Goal: Information Seeking & Learning: Learn about a topic

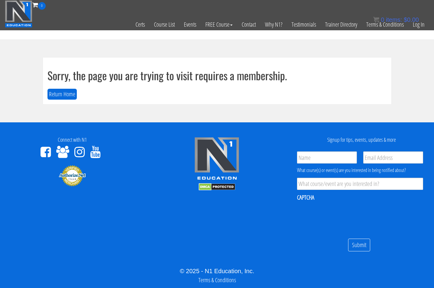
click at [133, 63] on div "Sorry, the page you are trying to visit requires a membership. Return Home" at bounding box center [217, 80] width 349 height 47
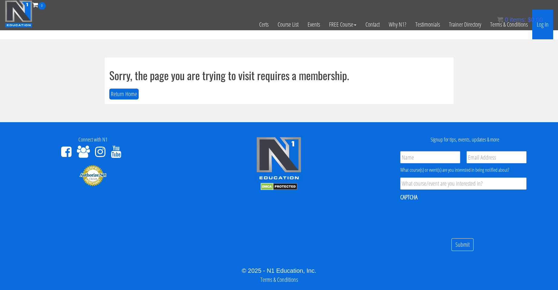
click at [418, 26] on link "Log In" at bounding box center [542, 25] width 21 height 30
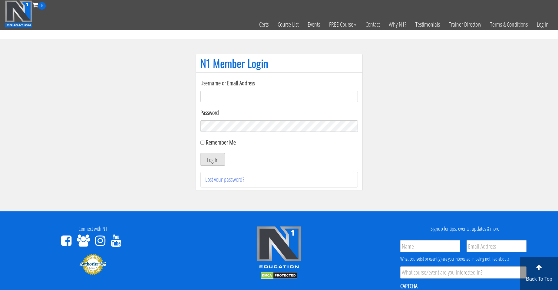
type input "[EMAIL_ADDRESS][DOMAIN_NAME]"
drag, startPoint x: 206, startPoint y: 140, endPoint x: 207, endPoint y: 143, distance: 3.5
click at [206, 140] on label "Remember Me" at bounding box center [221, 142] width 30 height 8
click at [204, 141] on input "Remember Me" at bounding box center [202, 143] width 4 height 4
checkbox input "true"
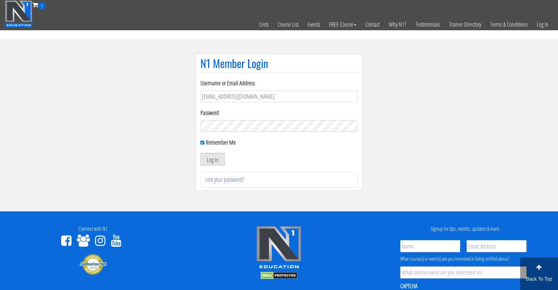
click at [214, 159] on button "Log In" at bounding box center [212, 159] width 25 height 13
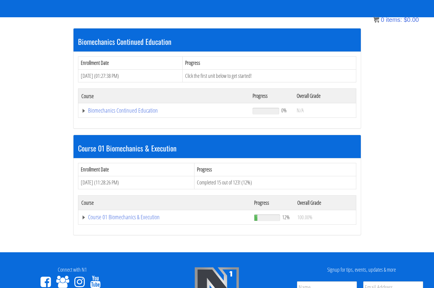
scroll to position [101, 0]
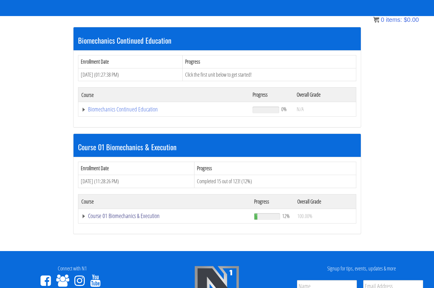
click at [131, 216] on link "Course 01 Biomechanics & Execution" at bounding box center [164, 216] width 167 height 6
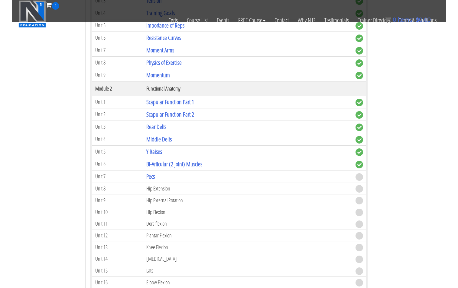
scroll to position [353, 0]
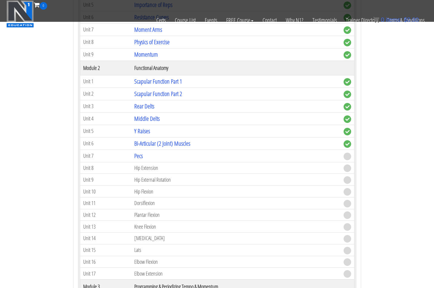
click at [347, 158] on span at bounding box center [348, 157] width 8 height 8
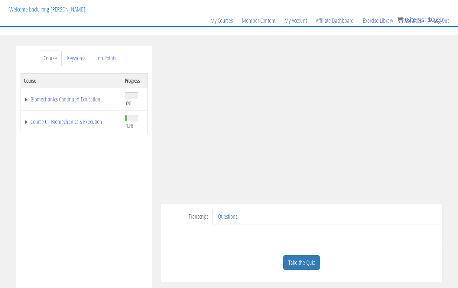
scroll to position [101, 0]
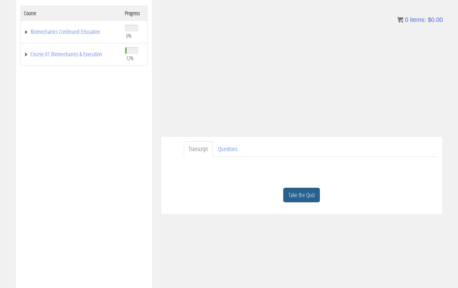
click at [299, 194] on link "Take the Quiz" at bounding box center [302, 195] width 37 height 15
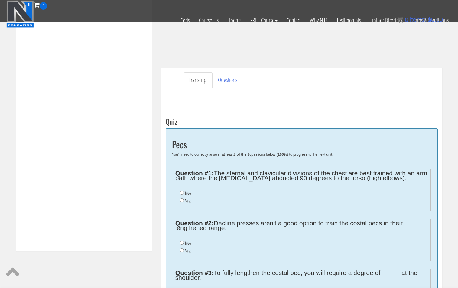
scroll to position [202, 0]
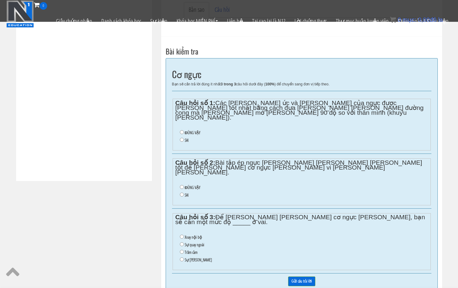
click at [192, 130] on font "ĐÚNG VẬY" at bounding box center [193, 132] width 16 height 5
click at [184, 130] on input "ĐÚNG VẬY" at bounding box center [182, 132] width 4 height 4
radio input "true"
click at [185, 192] on font "SAI" at bounding box center [187, 194] width 4 height 5
click at [184, 192] on input "SAI" at bounding box center [182, 194] width 4 height 4
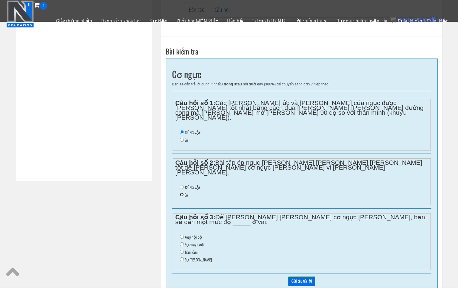
radio input "true"
click at [196, 185] on font "ĐÚNG VẬY" at bounding box center [193, 187] width 16 height 5
click at [184, 185] on input "ĐÚNG VẬY" at bounding box center [182, 187] width 4 height 4
radio input "true"
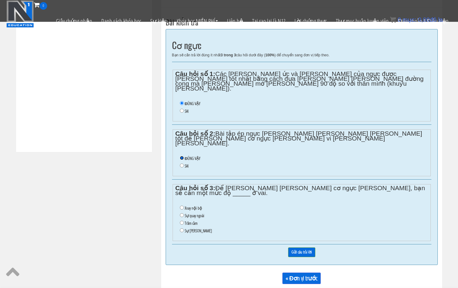
scroll to position [252, 0]
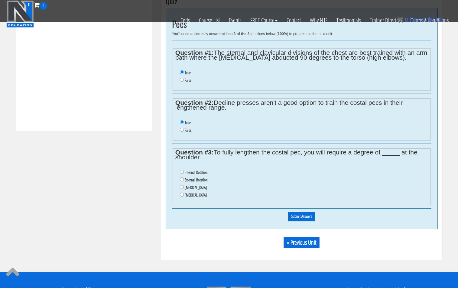
click at [194, 180] on label "External Rotation" at bounding box center [196, 179] width 23 height 5
click at [202, 182] on label "External Rotation" at bounding box center [196, 179] width 23 height 5
click at [184, 181] on input "External Rotation" at bounding box center [182, 179] width 4 height 4
radio input "true"
click at [300, 216] on input "Submit Answers" at bounding box center [302, 216] width 28 height 9
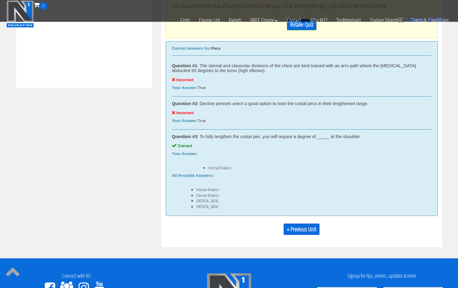
scroll to position [280, 0]
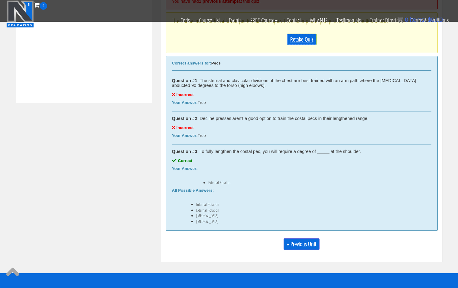
click at [304, 42] on link "Retake Quiz" at bounding box center [302, 39] width 30 height 11
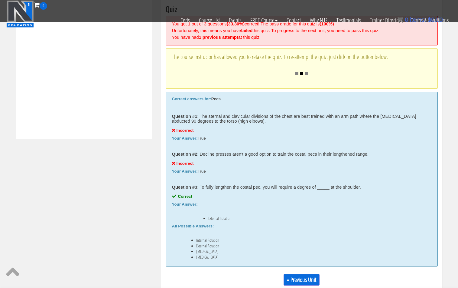
scroll to position [230, 0]
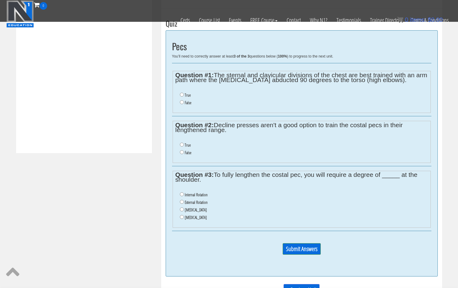
click at [187, 103] on label "False" at bounding box center [188, 102] width 7 height 5
click at [184, 103] on input "False" at bounding box center [182, 102] width 4 height 4
radio input "true"
click at [187, 153] on label "False" at bounding box center [188, 152] width 7 height 5
click at [184, 153] on input "False" at bounding box center [182, 152] width 4 height 4
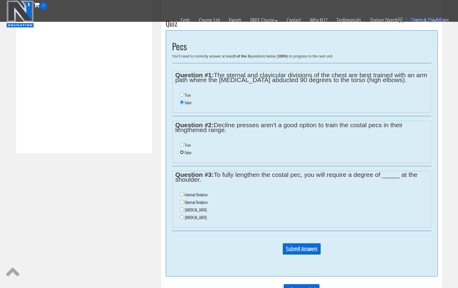
radio input "true"
click at [195, 201] on label "External Rotation" at bounding box center [196, 202] width 23 height 5
click at [184, 201] on input "External Rotation" at bounding box center [182, 202] width 4 height 4
radio input "true"
click at [303, 251] on input "Submit Answers" at bounding box center [302, 248] width 38 height 11
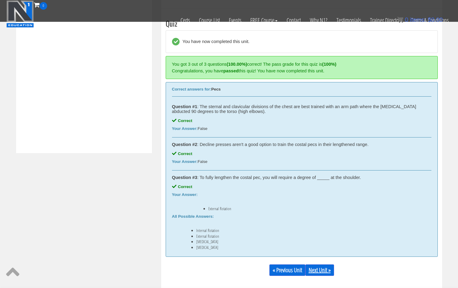
click at [317, 271] on link "Next Unit »" at bounding box center [320, 269] width 29 height 11
